Goal: Task Accomplishment & Management: Manage account settings

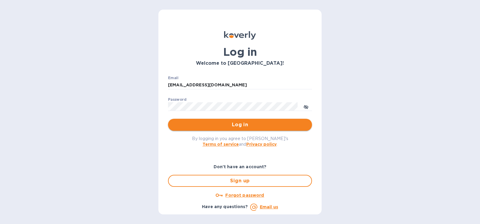
click at [247, 122] on span "Log in" at bounding box center [240, 124] width 134 height 7
